Goal: Task Accomplishment & Management: Manage account settings

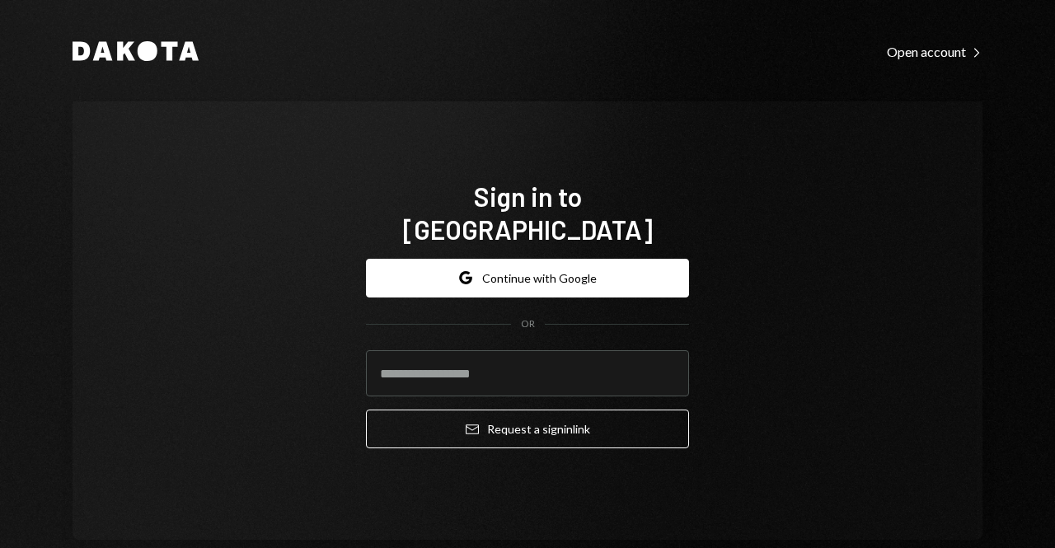
click at [577, 261] on button "Google Continue with Google" at bounding box center [527, 278] width 323 height 39
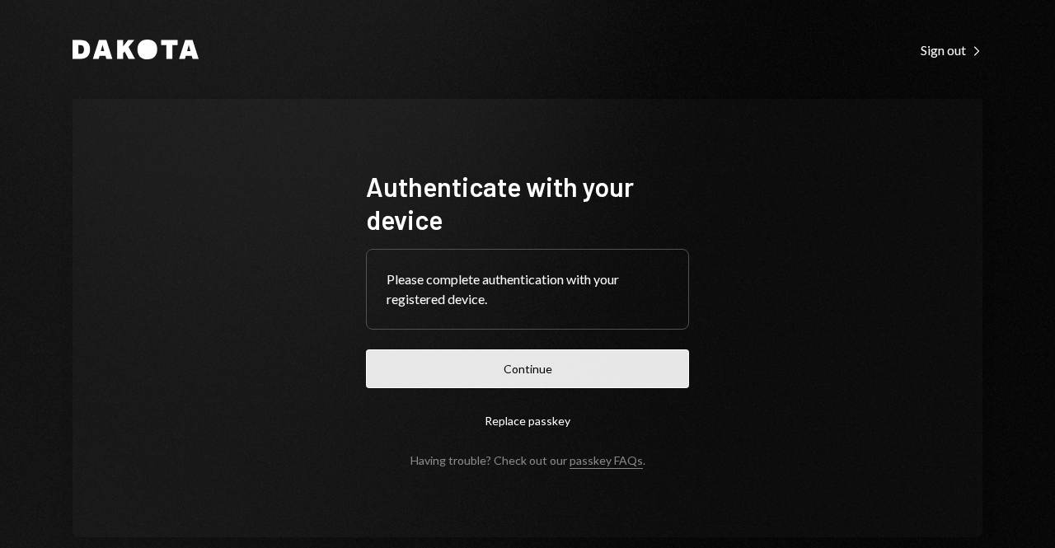
click at [573, 362] on button "Continue" at bounding box center [527, 368] width 323 height 39
